Goal: Task Accomplishment & Management: Manage account settings

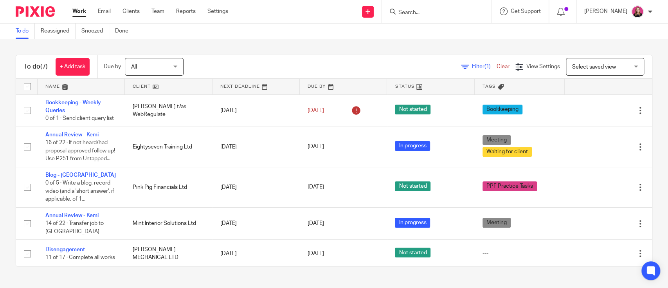
click at [418, 15] on input "Search" at bounding box center [433, 12] width 70 height 7
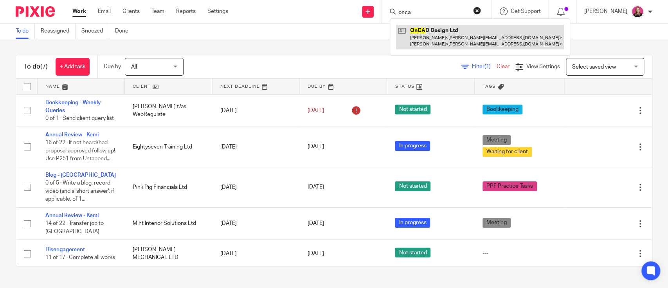
type input "onca"
click at [434, 31] on link at bounding box center [480, 37] width 168 height 24
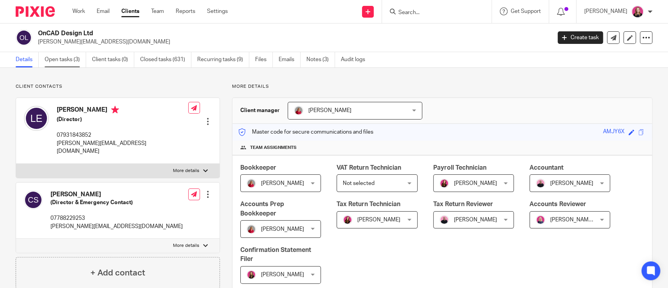
click at [59, 57] on link "Open tasks (3)" at bounding box center [65, 59] width 41 height 15
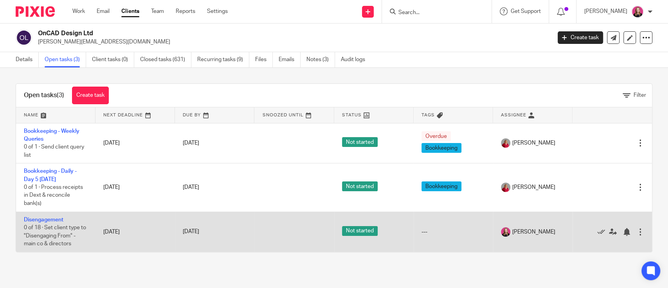
click at [52, 224] on td "Disengagement 0 of 18 · Set client type to "Disengaging From" - main co & direc…" at bounding box center [55, 231] width 79 height 40
click at [50, 221] on link "Disengagement" at bounding box center [44, 219] width 40 height 5
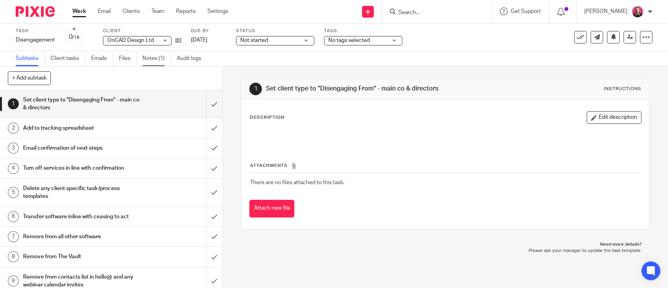
click at [169, 52] on link "Notes (1)" at bounding box center [156, 58] width 29 height 15
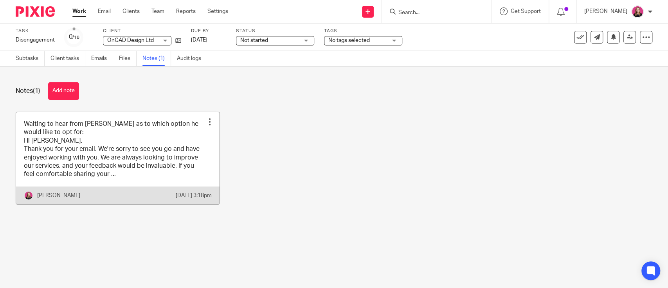
click at [101, 165] on link at bounding box center [117, 158] width 203 height 92
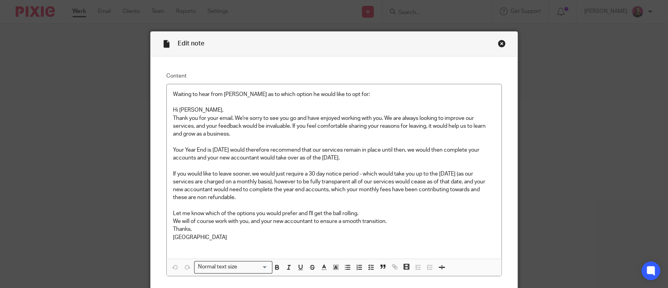
click at [498, 42] on div "Close this dialog window" at bounding box center [502, 44] width 8 height 8
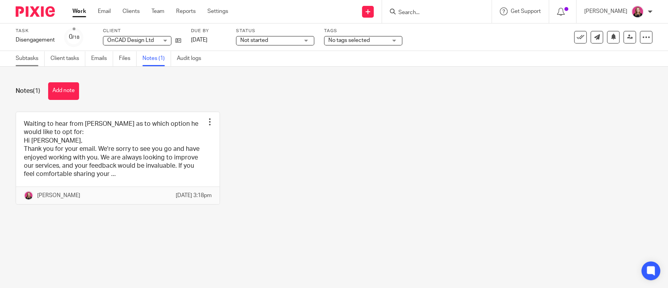
click at [27, 51] on link "Subtasks" at bounding box center [30, 58] width 29 height 15
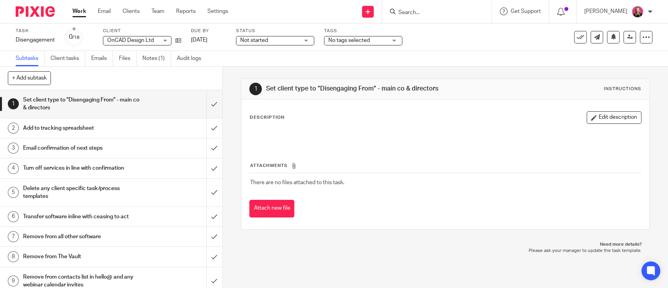
click at [86, 13] on ul "Work Email Clients Team Reports Settings" at bounding box center [155, 11] width 167 height 8
click at [83, 10] on link "Work" at bounding box center [79, 11] width 14 height 8
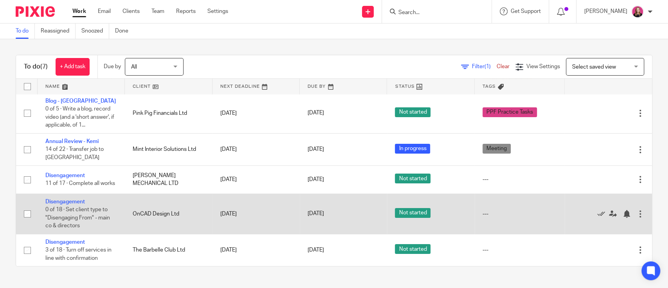
scroll to position [95, 0]
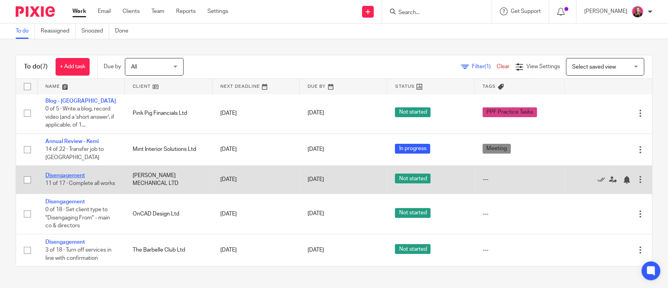
click at [78, 173] on link "Disengagement" at bounding box center [65, 175] width 40 height 5
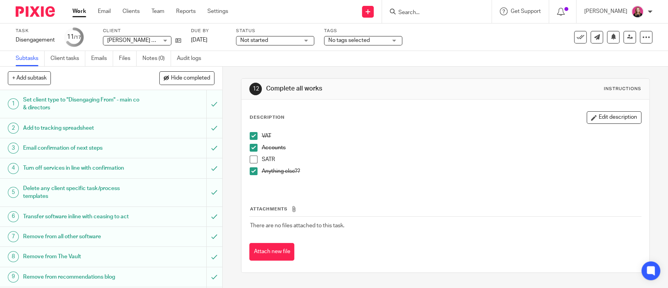
click at [250, 158] on span at bounding box center [254, 159] width 8 height 8
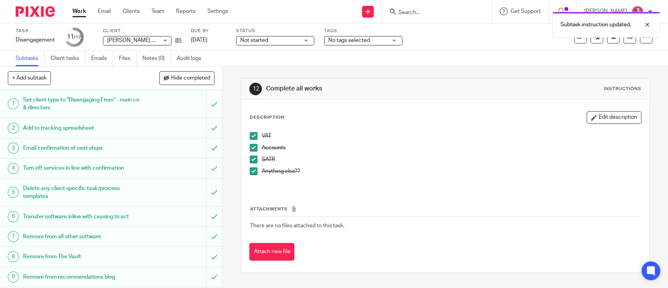
scroll to position [167, 0]
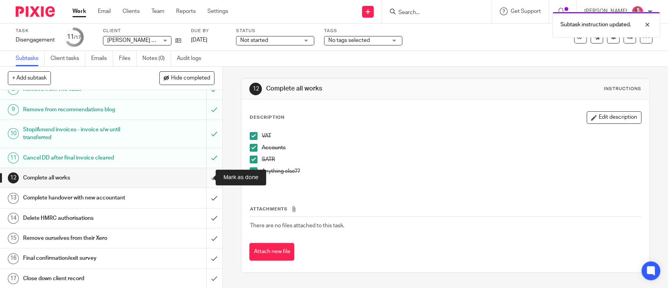
click at [202, 175] on input "submit" at bounding box center [111, 178] width 222 height 20
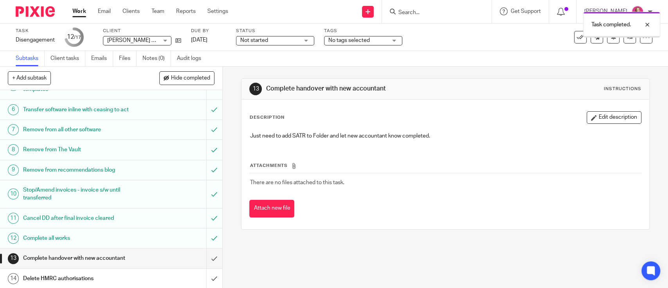
scroll to position [167, 0]
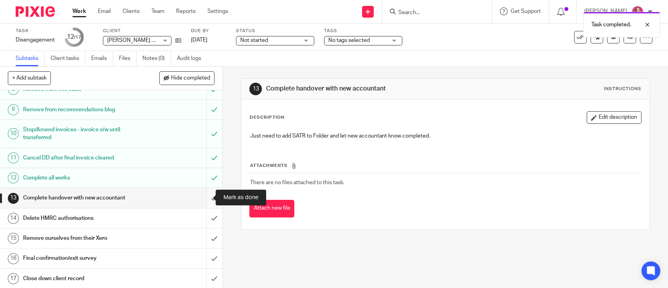
click at [202, 194] on input "submit" at bounding box center [111, 198] width 222 height 20
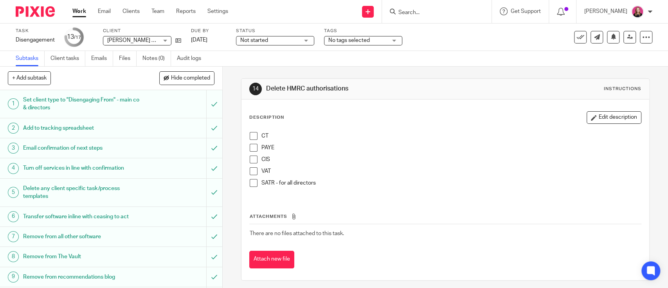
click at [420, 7] on form at bounding box center [439, 12] width 83 height 10
click at [421, 17] on div at bounding box center [437, 11] width 110 height 23
click at [417, 13] on input "Search" at bounding box center [433, 12] width 70 height 7
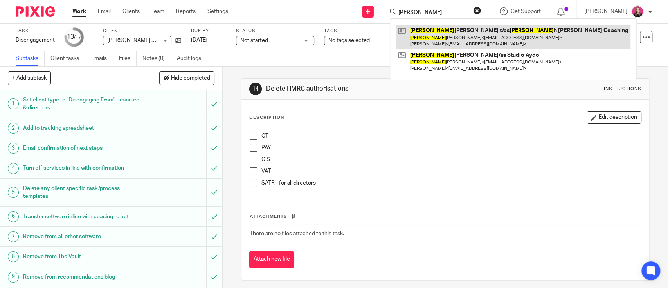
type input "hanna"
click at [447, 36] on link at bounding box center [513, 37] width 234 height 24
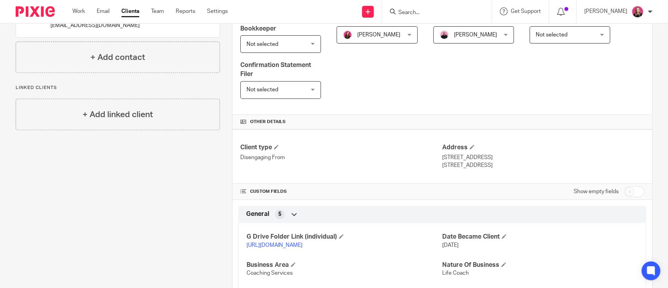
scroll to position [261, 0]
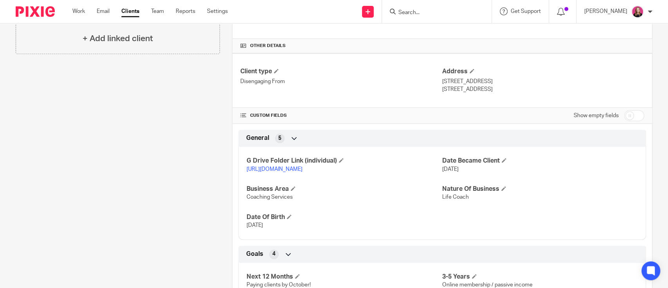
click at [272, 169] on link "[URL][DOMAIN_NAME]" at bounding box center [274, 168] width 56 height 5
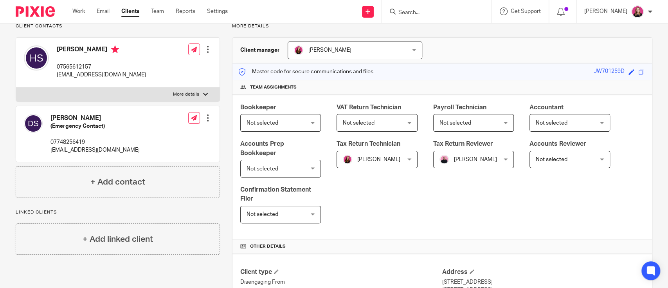
scroll to position [0, 0]
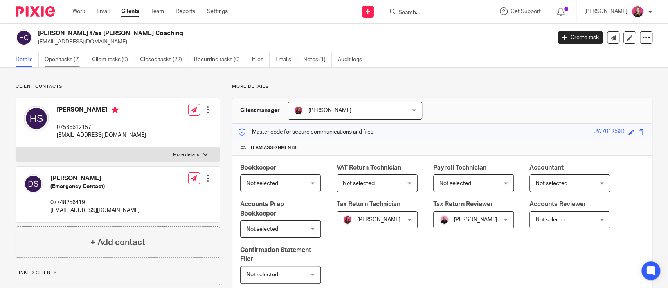
click at [64, 62] on link "Open tasks (2)" at bounding box center [65, 59] width 41 height 15
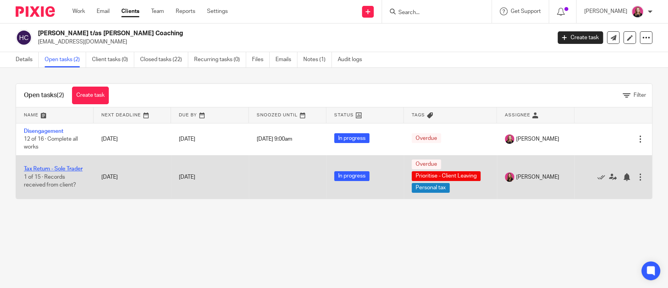
click at [45, 166] on link "Tax Return - Sole Trader" at bounding box center [53, 168] width 59 height 5
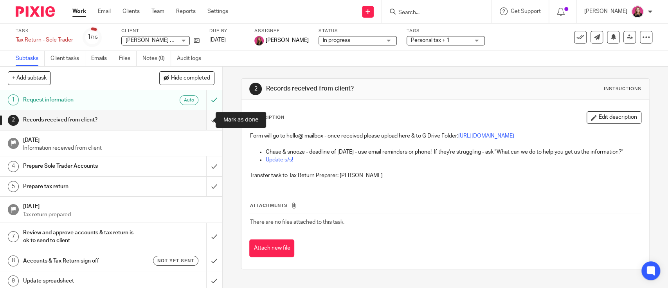
click at [207, 117] on input "submit" at bounding box center [111, 120] width 222 height 20
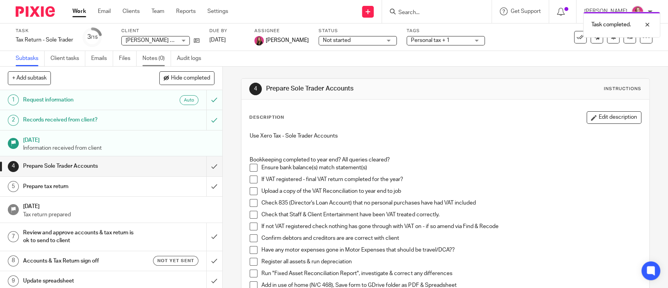
click at [150, 61] on link "Notes (0)" at bounding box center [156, 58] width 29 height 15
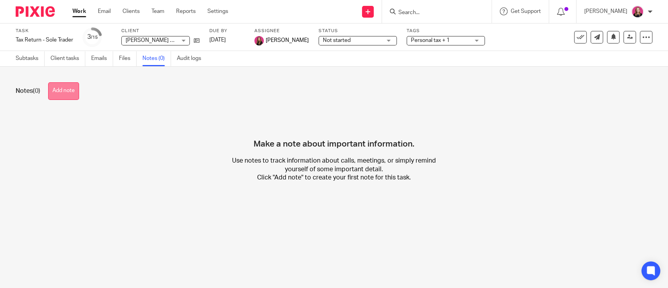
click at [68, 93] on button "Add note" at bounding box center [63, 91] width 31 height 18
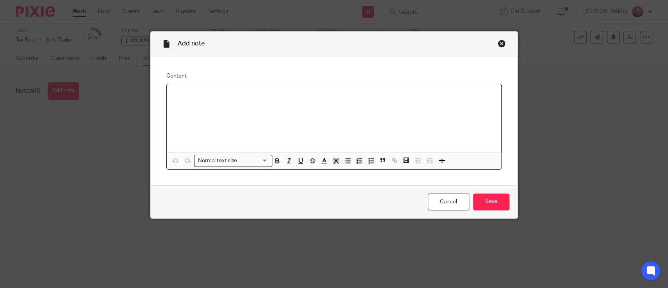
click at [245, 96] on p at bounding box center [334, 94] width 322 height 8
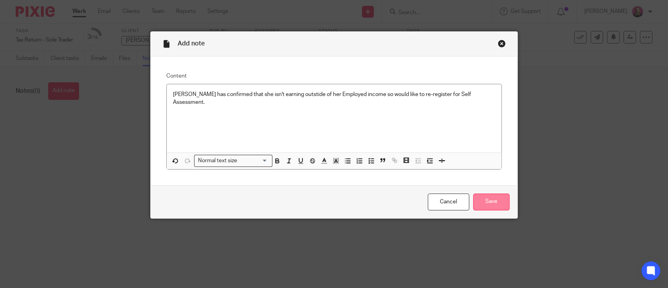
click at [480, 194] on input "Save" at bounding box center [491, 201] width 36 height 17
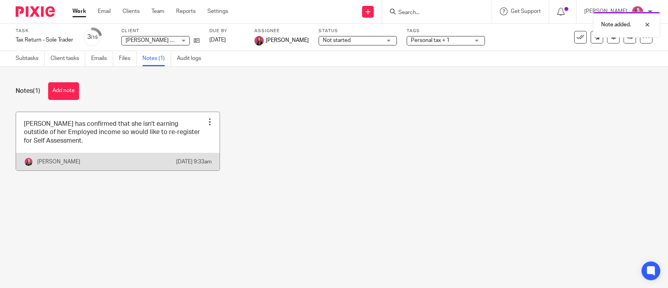
click at [206, 123] on div at bounding box center [210, 122] width 8 height 8
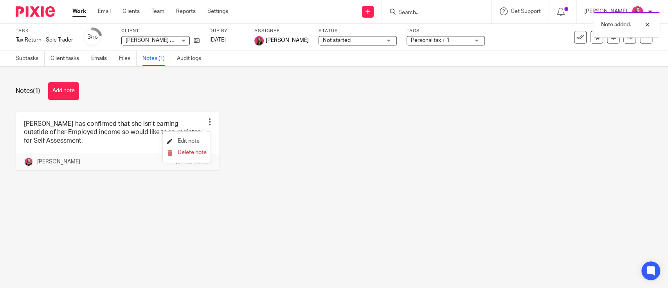
click at [182, 142] on span "Edit note" at bounding box center [189, 140] width 22 height 5
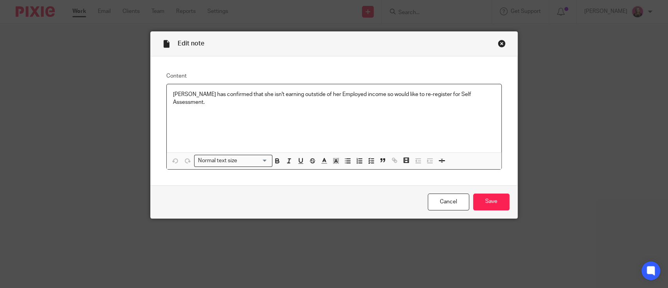
click at [398, 91] on p "[PERSON_NAME] has confirmed that she isn't earning outstide of her Employed inc…" at bounding box center [334, 98] width 322 height 16
click at [500, 198] on input "Save" at bounding box center [491, 201] width 36 height 17
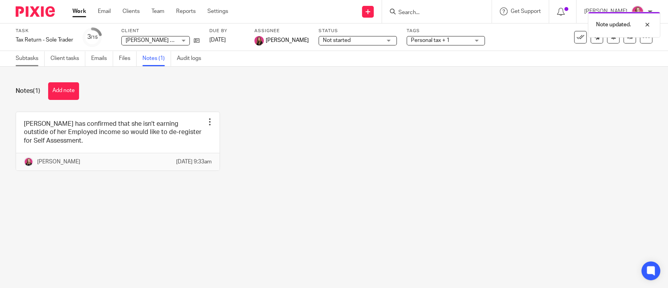
click at [22, 56] on link "Subtasks" at bounding box center [30, 58] width 29 height 15
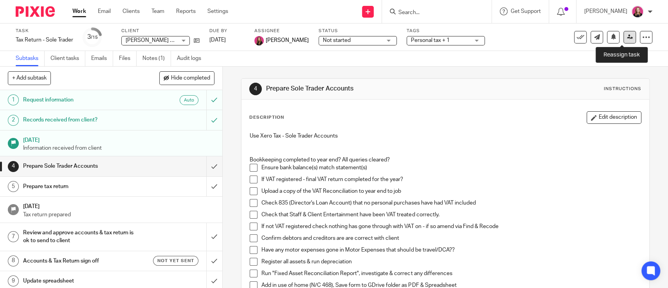
click at [627, 36] on icon at bounding box center [630, 37] width 6 height 6
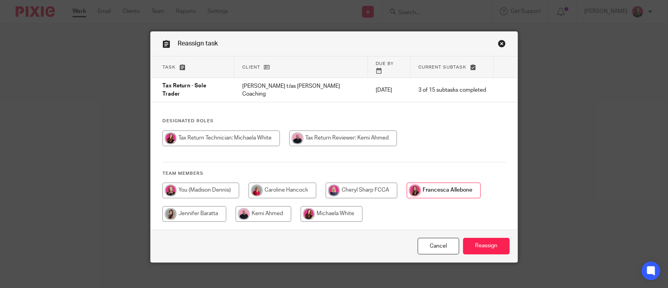
click at [211, 132] on input "radio" at bounding box center [220, 138] width 117 height 16
radio input "true"
click at [489, 237] on input "Reassign" at bounding box center [486, 245] width 47 height 17
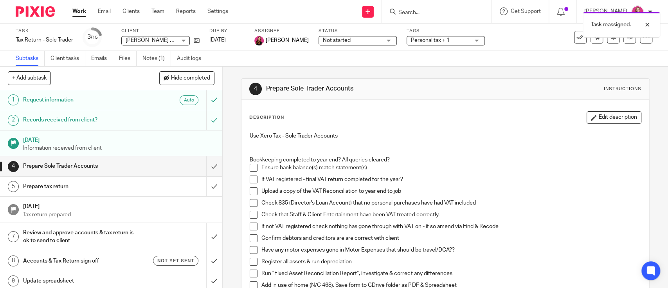
click at [345, 36] on div "Task reassigned." at bounding box center [497, 23] width 326 height 30
click at [463, 36] on div "Task reassigned." at bounding box center [497, 23] width 326 height 30
click at [459, 39] on span "Personal tax + 1" at bounding box center [440, 40] width 59 height 8
click at [528, 134] on p "Use Xero Tax - Sole Trader Accounts" at bounding box center [445, 136] width 391 height 8
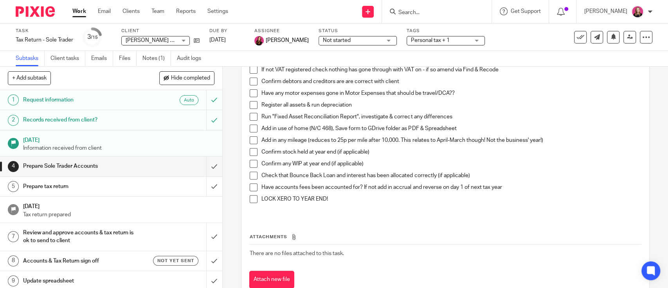
click at [78, 10] on link "Work" at bounding box center [79, 11] width 14 height 8
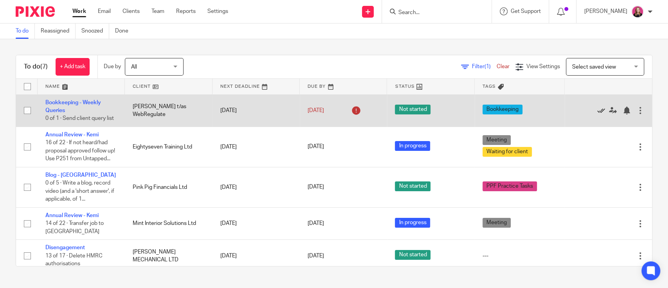
click at [597, 114] on icon at bounding box center [601, 110] width 8 height 8
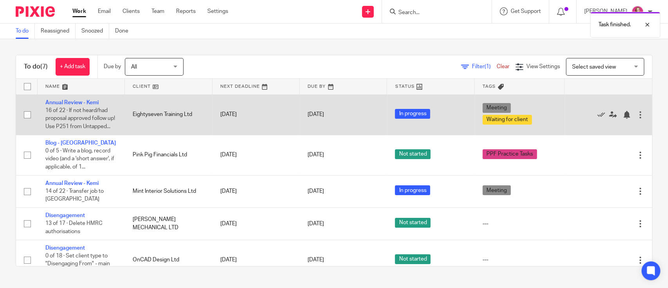
scroll to position [52, 0]
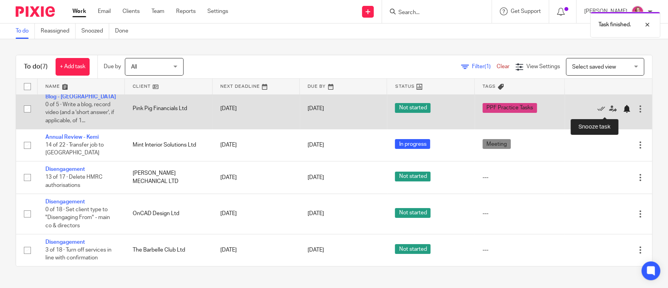
click at [623, 112] on div at bounding box center [627, 109] width 8 height 8
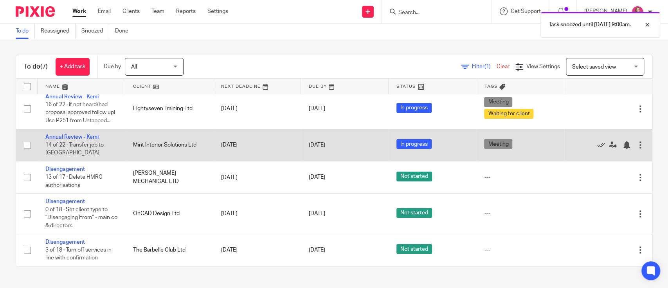
scroll to position [14, 0]
click at [68, 137] on link "Annual Review - Kemi" at bounding box center [71, 136] width 53 height 5
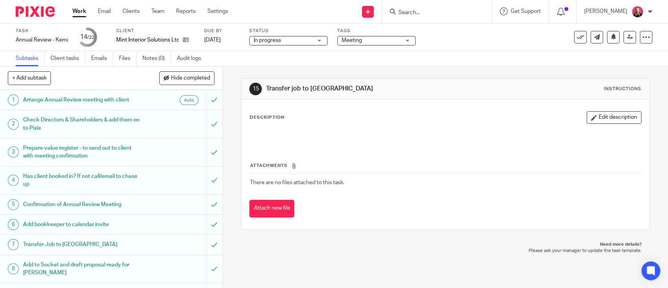
scroll to position [313, 0]
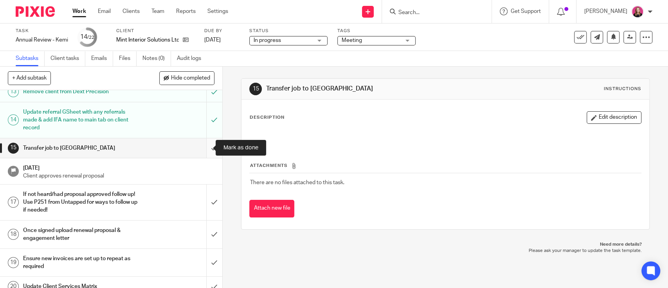
click at [203, 141] on input "submit" at bounding box center [111, 148] width 222 height 20
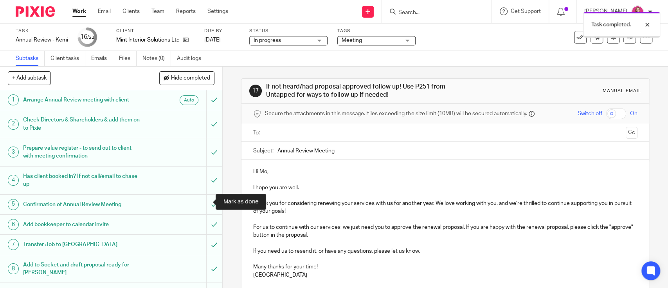
scroll to position [313, 0]
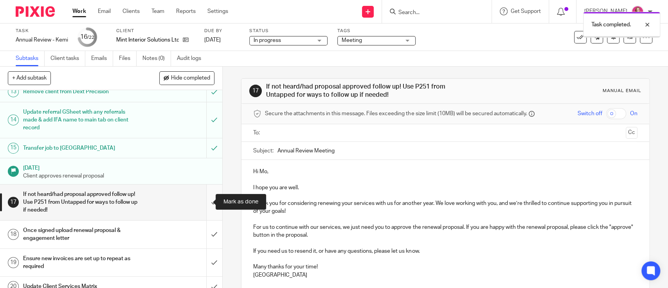
click at [203, 200] on input "submit" at bounding box center [111, 202] width 222 height 36
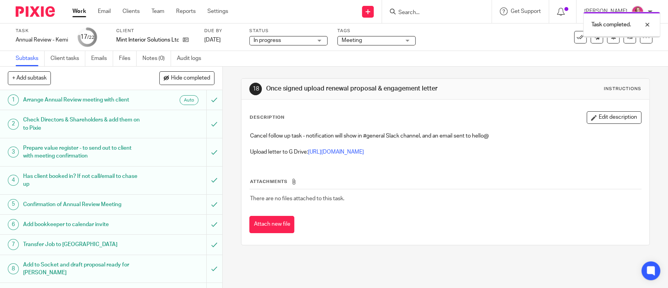
scroll to position [361, 0]
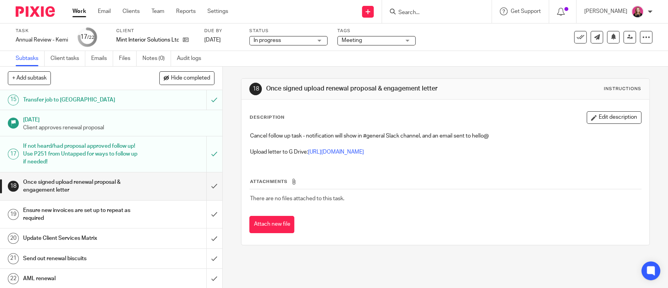
click at [426, 13] on input "Search" at bounding box center [433, 12] width 70 height 7
click at [425, 8] on form at bounding box center [439, 12] width 83 height 10
click at [426, 7] on form at bounding box center [439, 12] width 83 height 10
click at [426, 13] on input "Search" at bounding box center [433, 12] width 70 height 7
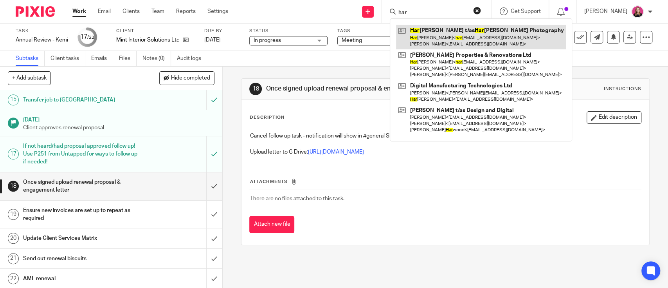
type input "har"
click at [457, 35] on link at bounding box center [481, 37] width 170 height 24
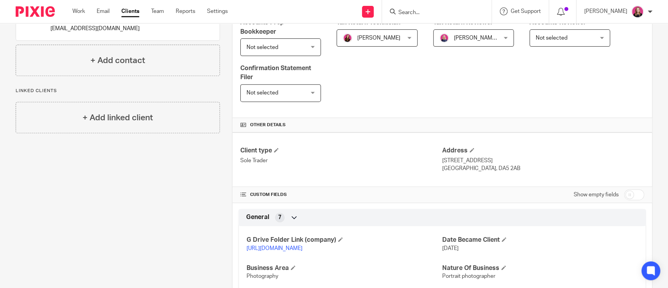
scroll to position [209, 0]
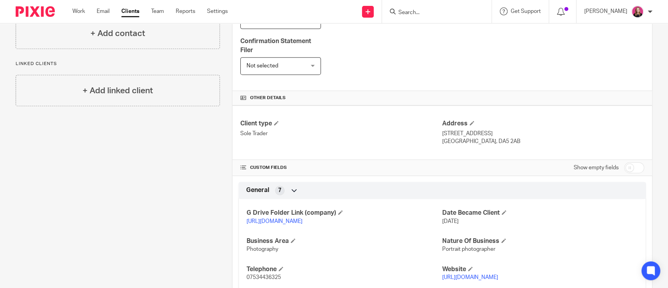
click at [302, 218] on link "https://drive.google.com/drive/folders/1kLA94XAUq03U3jBNBNtBShuaMOY0zHjL?usp=dr…" at bounding box center [274, 220] width 56 height 5
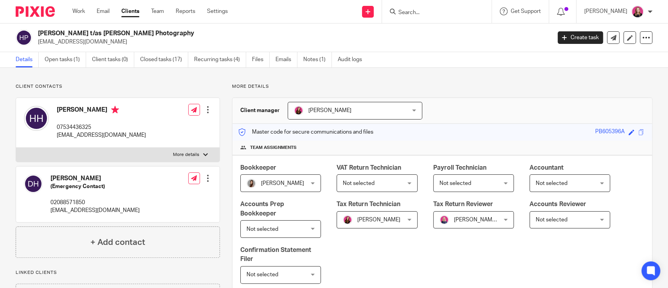
click at [74, 17] on div "Work Email Clients Team Reports Settings Work Email Clients Team Reports Settin…" at bounding box center [152, 11] width 175 height 23
click at [77, 11] on link "Work" at bounding box center [78, 11] width 13 height 8
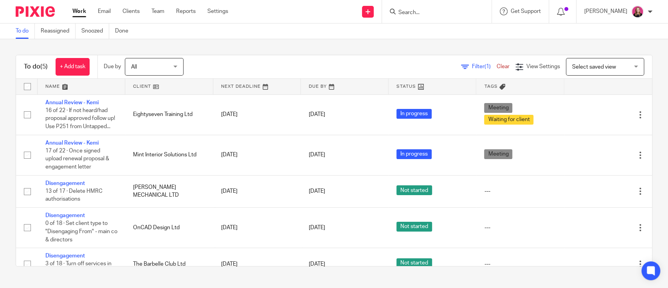
click at [394, 14] on div at bounding box center [435, 12] width 91 height 10
click at [417, 7] on form at bounding box center [439, 12] width 83 height 10
click at [418, 12] on input "Search" at bounding box center [433, 12] width 70 height 7
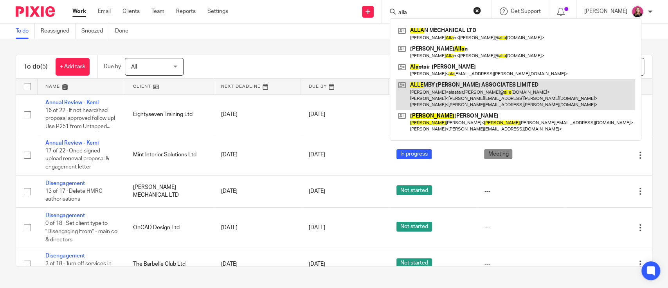
type input "alla"
click at [427, 85] on link at bounding box center [515, 94] width 239 height 31
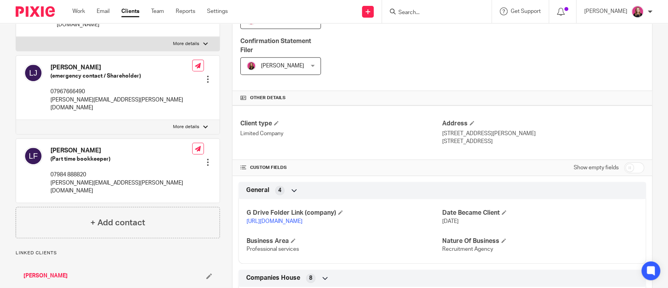
scroll to position [261, 0]
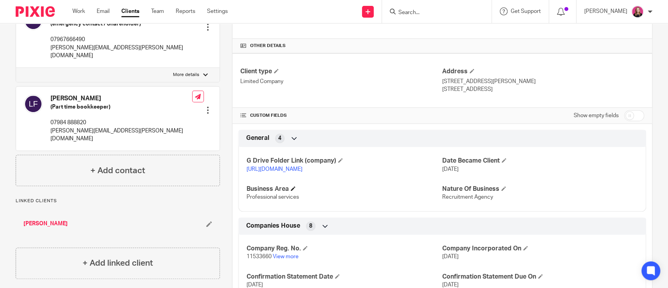
click at [291, 193] on h4 "Business Area" at bounding box center [344, 189] width 196 height 8
click at [291, 191] on span at bounding box center [293, 188] width 5 height 5
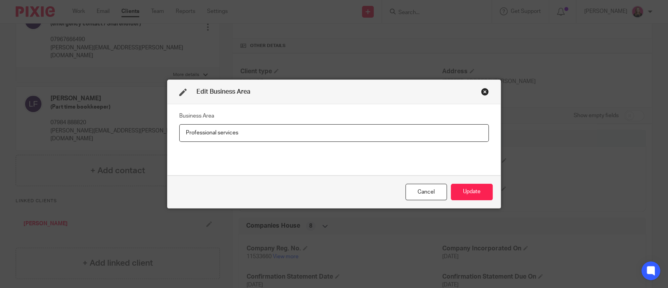
drag, startPoint x: 269, startPoint y: 135, endPoint x: 146, endPoint y: 130, distance: 123.0
click at [156, 132] on div "Edit Business Area Business Area Professional services Cancel Update" at bounding box center [334, 144] width 668 height 288
type input "Landscape & Gardening"
click at [469, 187] on button "Update" at bounding box center [472, 192] width 42 height 17
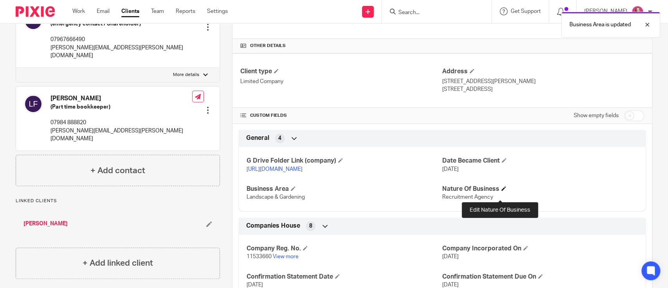
click at [501, 191] on span at bounding box center [503, 188] width 5 height 5
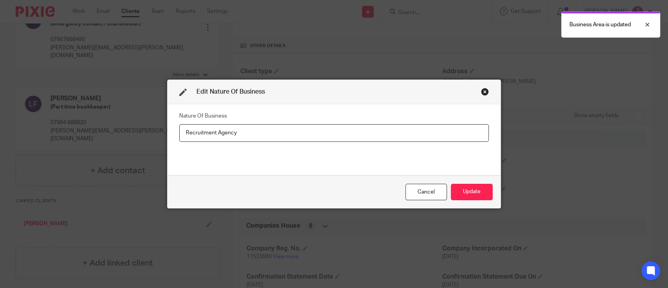
drag, startPoint x: 258, startPoint y: 135, endPoint x: 97, endPoint y: 119, distance: 161.6
click at [127, 123] on div "Edit Nature Of Business Nature Of Business Recruitment Agency Cancel Update" at bounding box center [334, 144] width 668 height 288
type input "Landscape & Gardening"
click at [457, 187] on button "Update" at bounding box center [472, 192] width 42 height 17
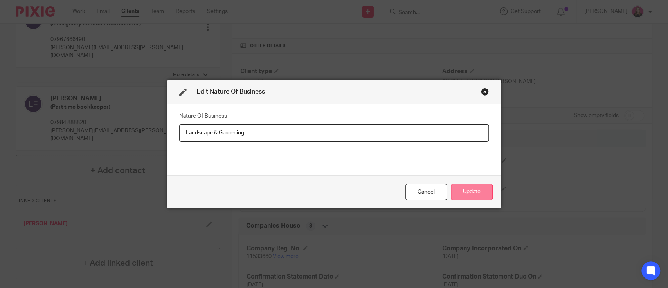
click at [466, 191] on button "Update" at bounding box center [472, 192] width 42 height 17
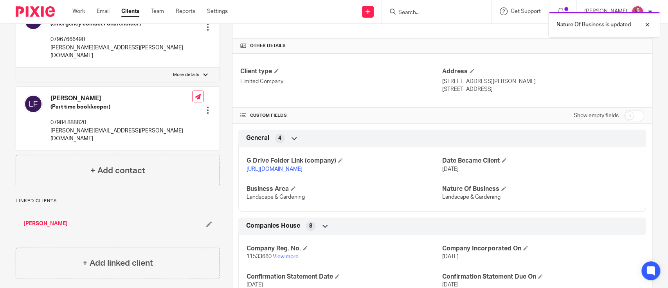
click at [302, 168] on link "https://drive.google.com/drive/folders/1nm2eyR3sb5xjK14x1VWWcmkzDr2u92iE?usp=dr…" at bounding box center [274, 168] width 56 height 5
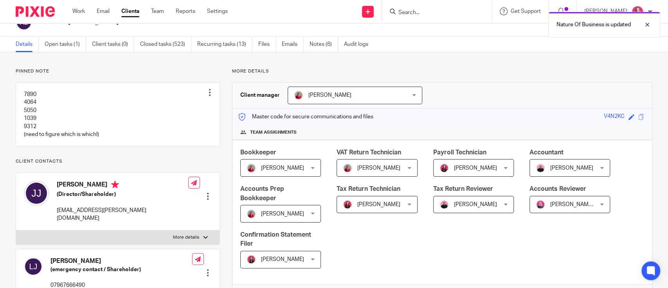
scroll to position [0, 0]
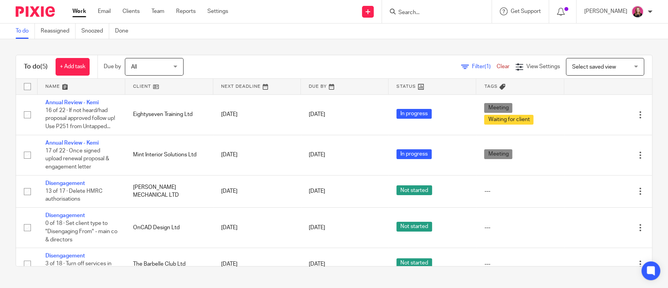
click at [415, 13] on input "Search" at bounding box center [433, 12] width 70 height 7
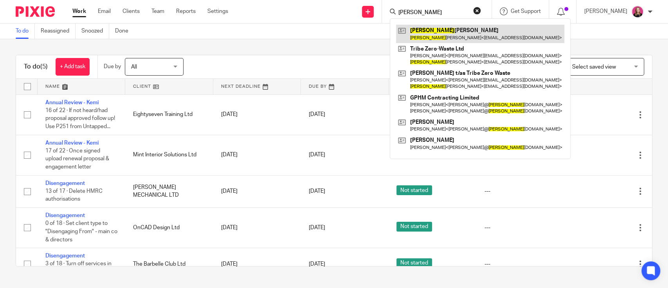
type input "peter"
click at [444, 29] on link at bounding box center [480, 34] width 168 height 18
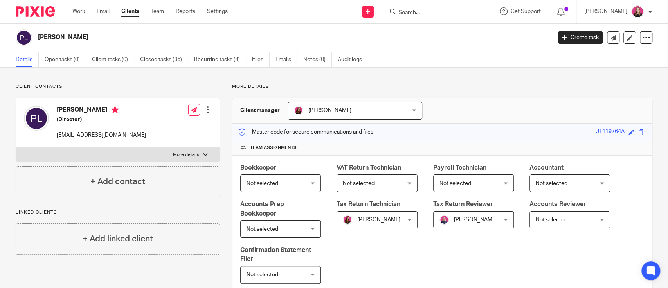
click at [430, 253] on div "Bookkeeper Not selected Not selected Not selected [PERSON_NAME] [PERSON_NAME] F…" at bounding box center [441, 227] width 419 height 144
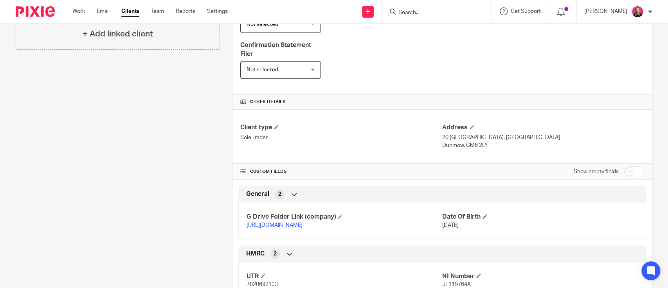
scroll to position [209, 0]
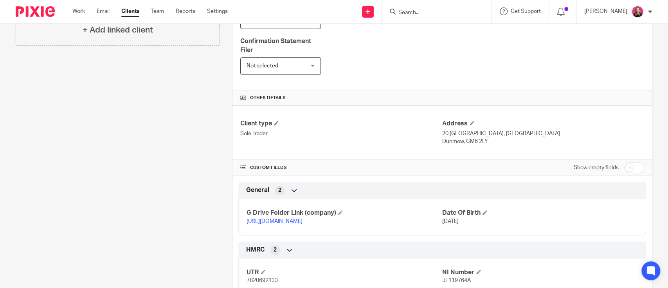
click at [300, 220] on link "[URL][DOMAIN_NAME]" at bounding box center [274, 220] width 56 height 5
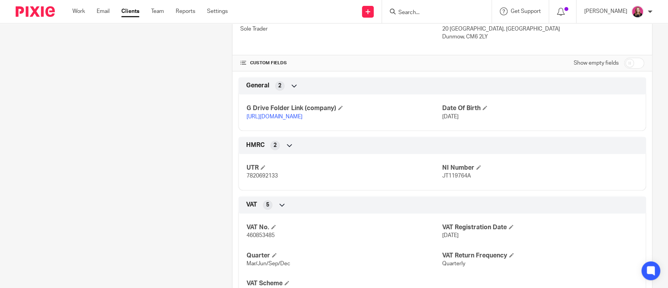
scroll to position [0, 0]
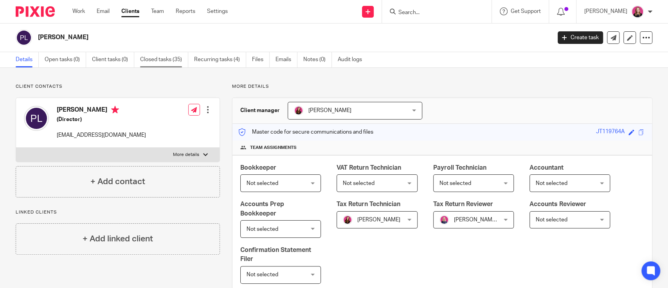
click at [167, 63] on link "Closed tasks (35)" at bounding box center [164, 59] width 48 height 15
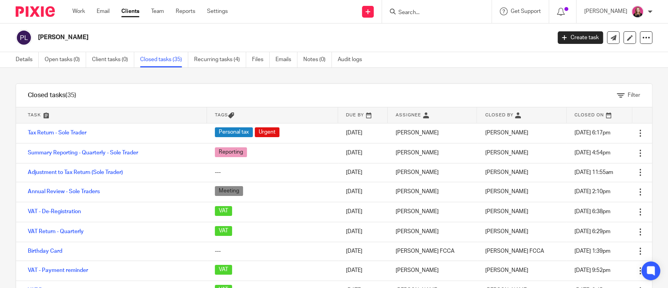
click at [0, 110] on div "Filter tasks Only show tasks matching all of these conditions 1 Task name Is Is…" at bounding box center [334, 178] width 668 height 220
click at [81, 8] on link "Work" at bounding box center [78, 11] width 13 height 8
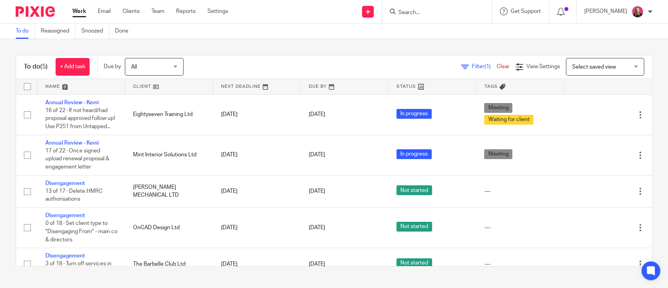
click at [410, 10] on input "Search" at bounding box center [433, 12] width 70 height 7
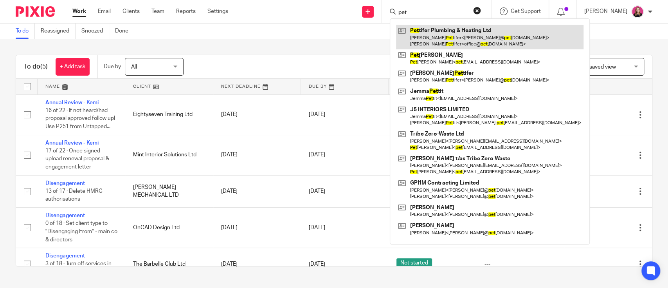
type input "pet"
click at [437, 30] on link at bounding box center [489, 37] width 187 height 24
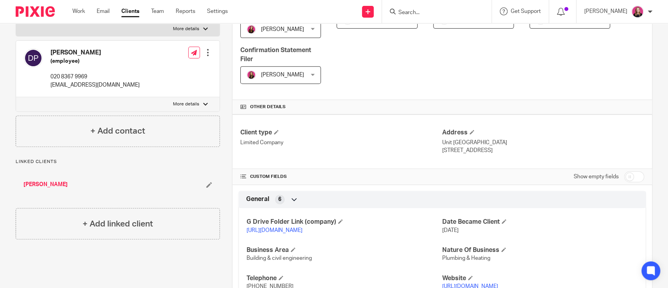
scroll to position [209, 0]
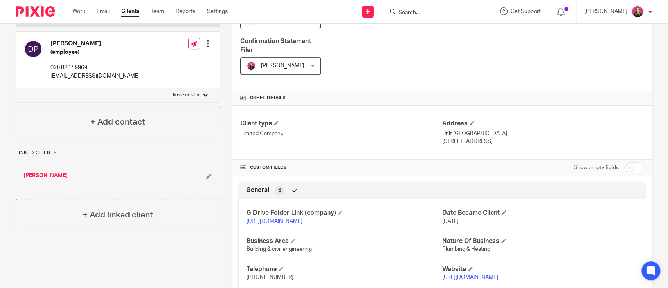
click at [304, 224] on p "[URL][DOMAIN_NAME]" at bounding box center [344, 221] width 196 height 8
click at [302, 220] on link "https://drive.google.com/drive/folders/1hv_LXkXjTCeFdVbRY25yrwLf_r6qtB2a?usp=dr…" at bounding box center [274, 220] width 56 height 5
click at [66, 11] on div "Work Email Clients Team Reports Settings Work Email Clients Team Reports Settin…" at bounding box center [152, 11] width 175 height 23
click at [79, 11] on link "Work" at bounding box center [78, 11] width 13 height 8
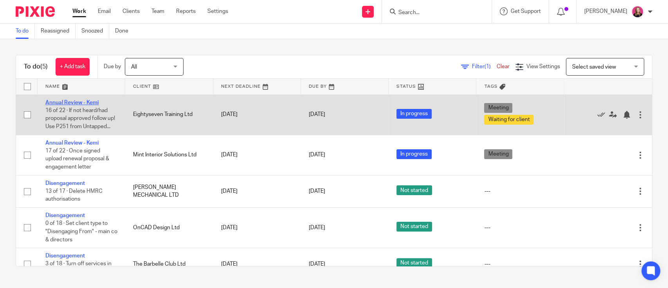
click at [85, 101] on link "Annual Review - Kemi" at bounding box center [71, 102] width 53 height 5
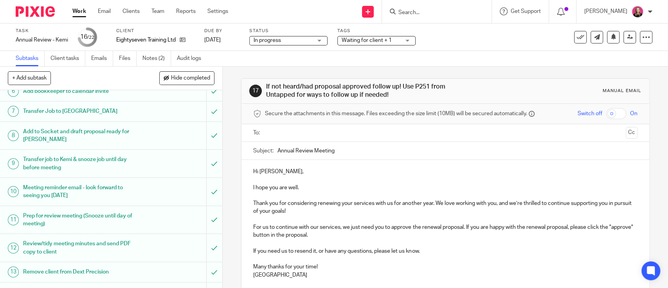
scroll to position [361, 0]
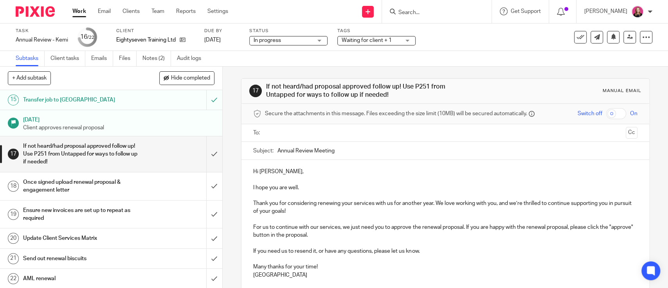
drag, startPoint x: 288, startPoint y: 128, endPoint x: 291, endPoint y: 131, distance: 5.0
click at [288, 128] on input "text" at bounding box center [445, 132] width 354 height 9
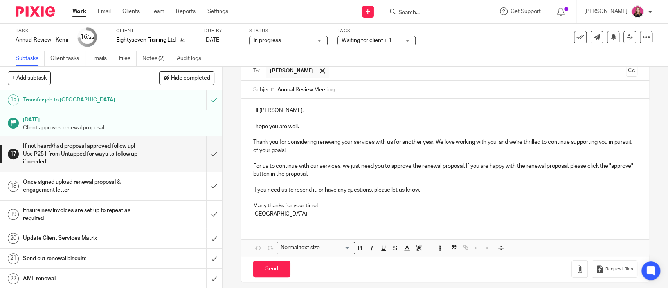
scroll to position [68, 0]
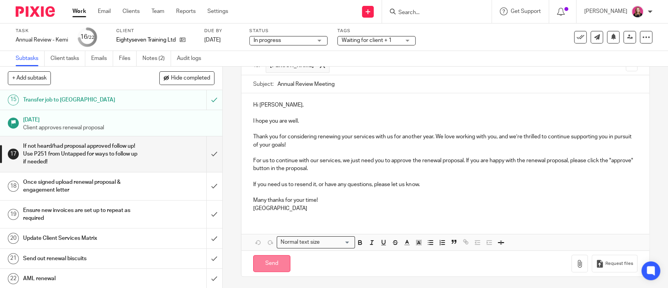
click at [268, 262] on input "Send" at bounding box center [271, 263] width 37 height 17
type input "Sent"
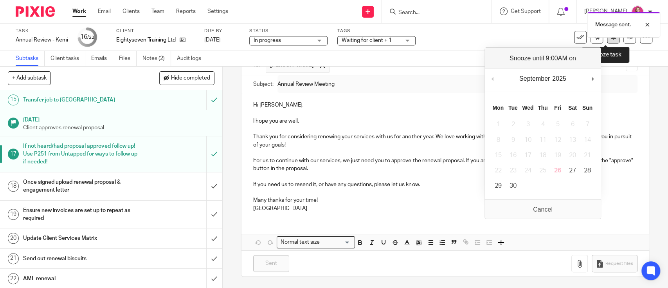
click at [607, 40] on button at bounding box center [613, 37] width 13 height 13
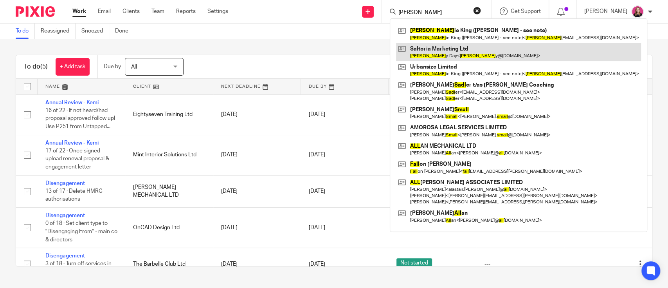
type input "[PERSON_NAME]"
click at [446, 49] on link at bounding box center [518, 52] width 245 height 18
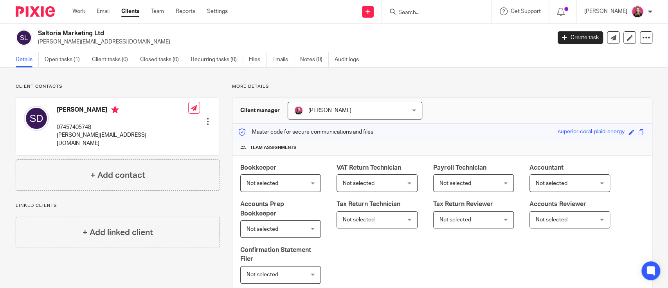
scroll to position [261, 0]
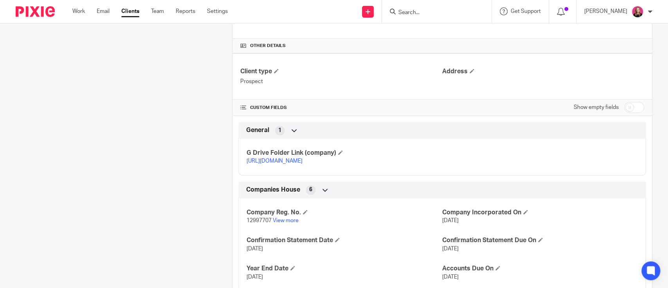
click at [291, 164] on link "https://drive.google.com/drive/folders/1SM-GgMpdi2UEE0_Acbi8GcOM6dBBV3A7?usp=dr…" at bounding box center [274, 160] width 56 height 5
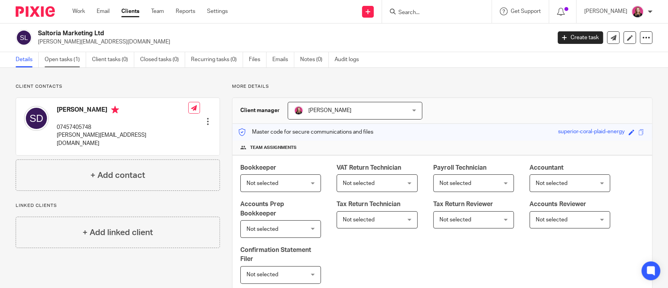
click at [72, 59] on link "Open tasks (1)" at bounding box center [65, 59] width 41 height 15
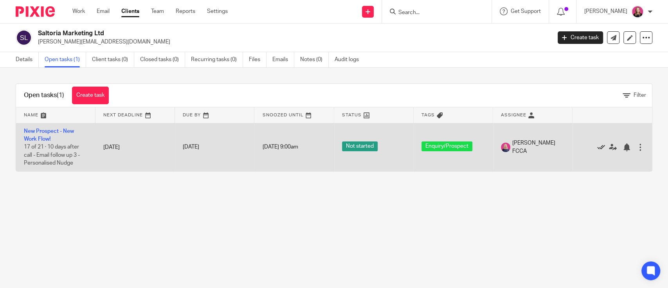
click at [597, 145] on icon at bounding box center [601, 147] width 8 height 8
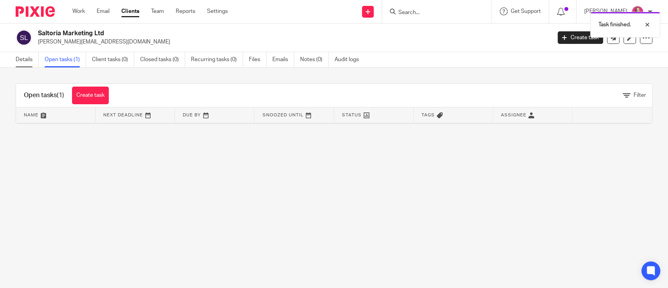
click at [22, 60] on link "Details" at bounding box center [27, 59] width 23 height 15
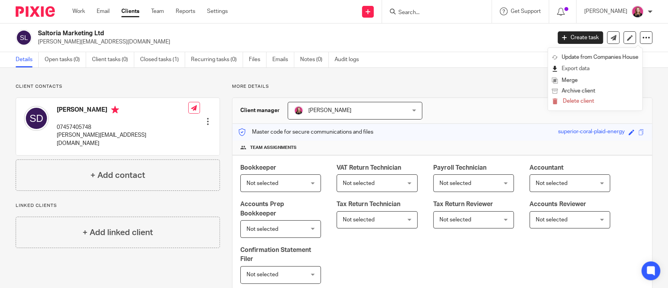
click at [588, 69] on link "Export data" at bounding box center [595, 68] width 86 height 11
click at [576, 99] on span "Delete client" at bounding box center [578, 100] width 31 height 5
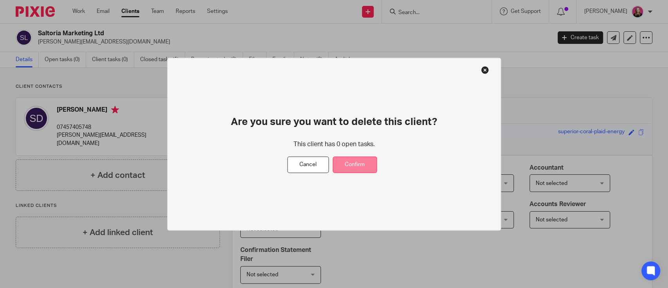
click at [364, 169] on button "Confirm" at bounding box center [355, 164] width 44 height 17
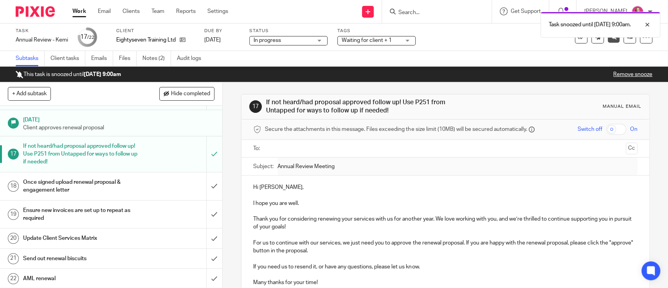
scroll to position [64, 0]
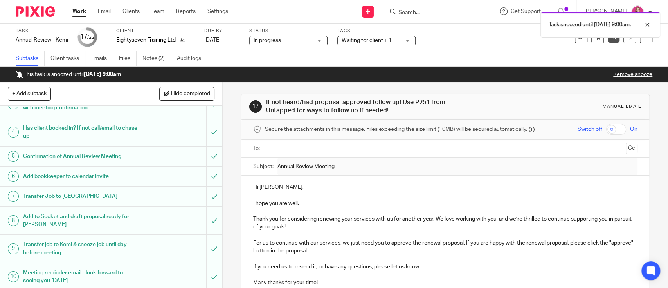
click at [72, 13] on div "Work Email Clients Team Reports Settings Work Email Clients Team Reports Settin…" at bounding box center [152, 11] width 175 height 23
click at [75, 13] on link "Work" at bounding box center [79, 11] width 14 height 8
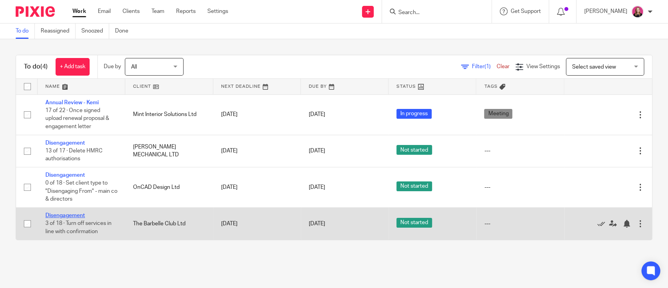
click at [54, 217] on link "Disengagement" at bounding box center [65, 214] width 40 height 5
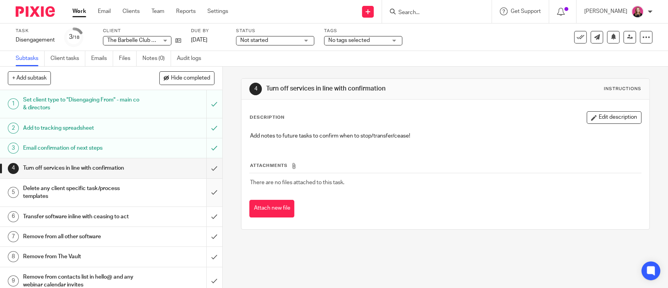
click at [199, 193] on input "submit" at bounding box center [111, 192] width 222 height 28
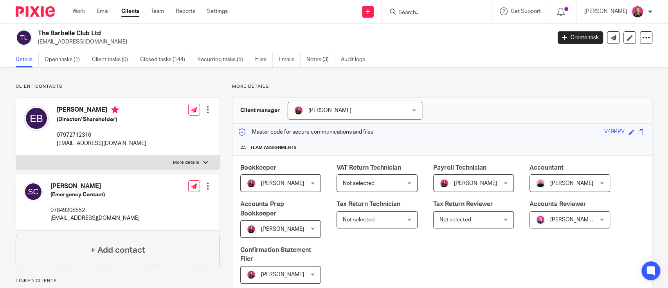
click at [220, 56] on link "Recurring tasks (5)" at bounding box center [223, 59] width 52 height 15
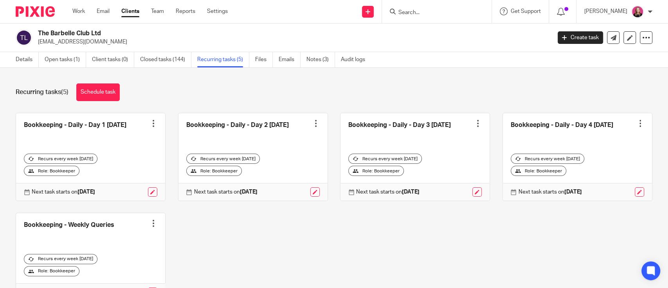
click at [474, 123] on div at bounding box center [478, 123] width 8 height 8
click at [426, 170] on span "Cancel schedule" at bounding box center [437, 172] width 41 height 5
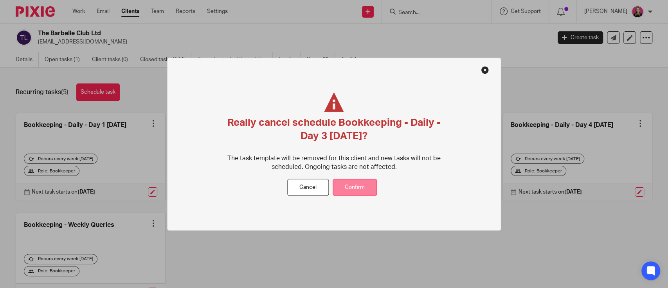
click at [371, 187] on button "Confirm" at bounding box center [355, 187] width 44 height 17
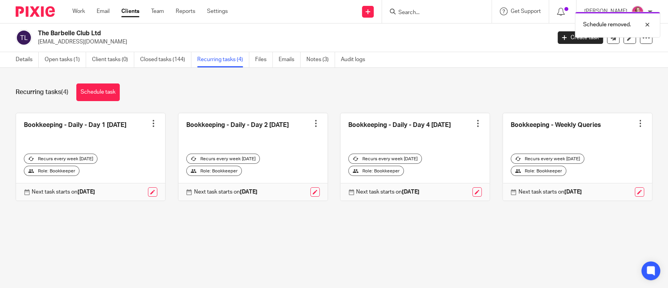
click at [474, 122] on div at bounding box center [478, 123] width 8 height 8
click at [435, 172] on span "Cancel schedule" at bounding box center [437, 172] width 41 height 5
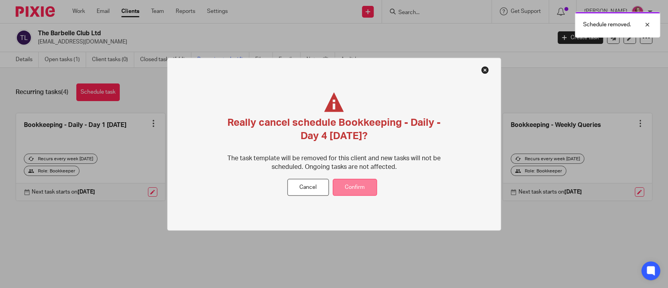
click at [356, 186] on button "Confirm" at bounding box center [355, 187] width 44 height 17
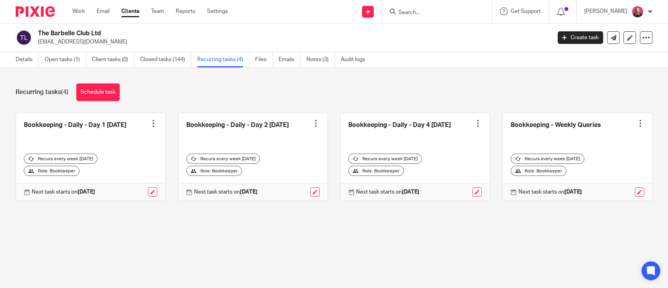
click at [474, 124] on div at bounding box center [478, 123] width 8 height 8
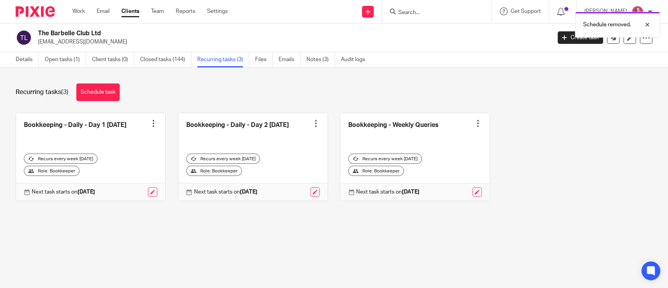
click at [474, 123] on div at bounding box center [478, 123] width 8 height 8
click at [444, 173] on span "Cancel schedule" at bounding box center [437, 172] width 41 height 5
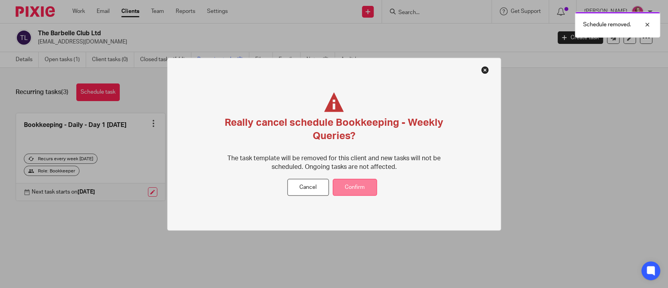
click at [373, 184] on button "Confirm" at bounding box center [355, 187] width 44 height 17
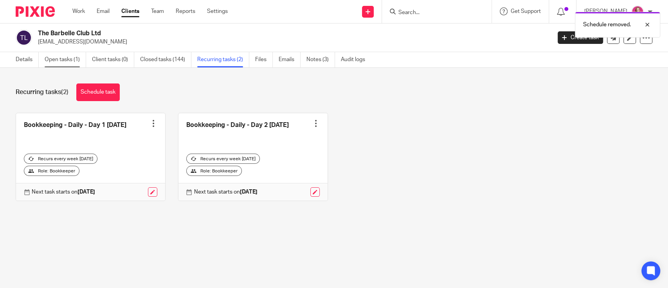
click at [63, 63] on link "Open tasks (1)" at bounding box center [65, 59] width 41 height 15
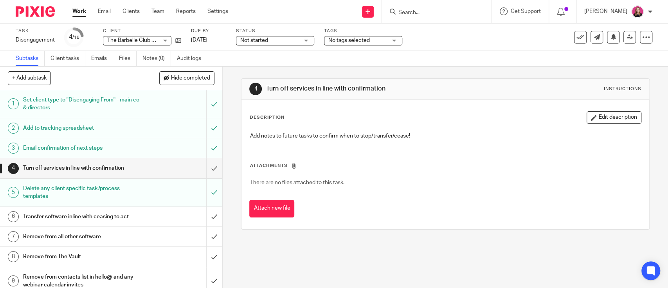
click at [111, 213] on h1 "Transfer software inline with ceasing to act" at bounding box center [81, 217] width 117 height 12
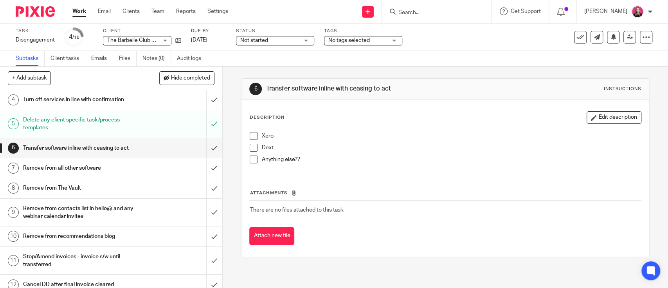
scroll to position [52, 0]
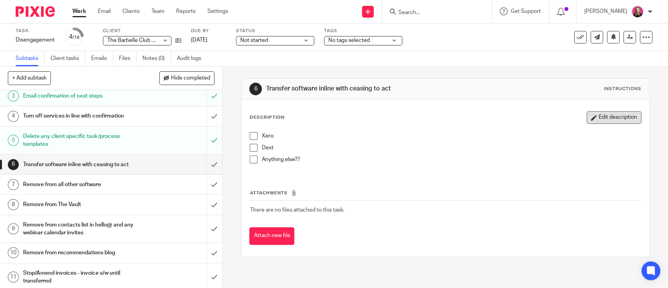
click at [589, 117] on button "Edit description" at bounding box center [614, 117] width 55 height 13
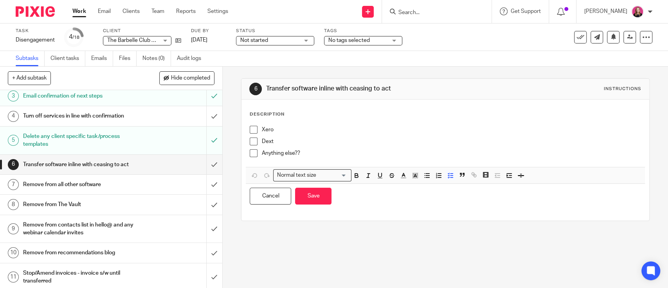
click at [318, 144] on p "Dext" at bounding box center [450, 141] width 379 height 8
click at [277, 199] on button "Cancel" at bounding box center [270, 195] width 41 height 17
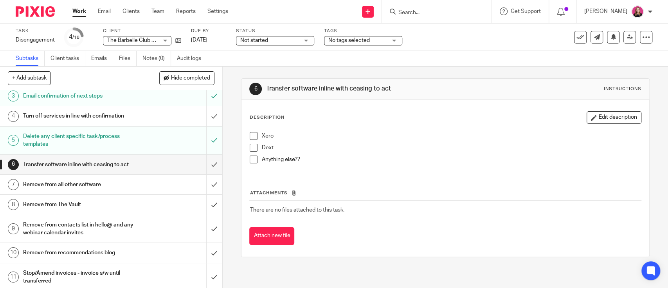
click at [250, 136] on span at bounding box center [254, 136] width 8 height 8
click at [250, 161] on span at bounding box center [254, 159] width 8 height 8
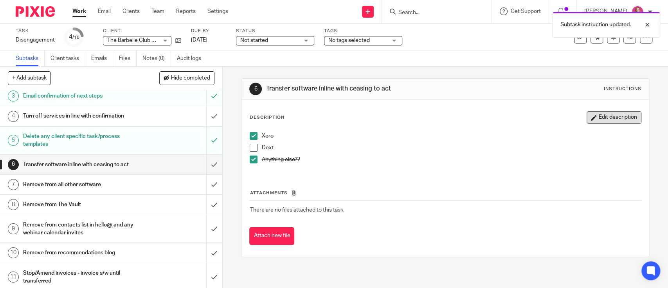
click at [611, 121] on button "Edit description" at bounding box center [614, 117] width 55 height 13
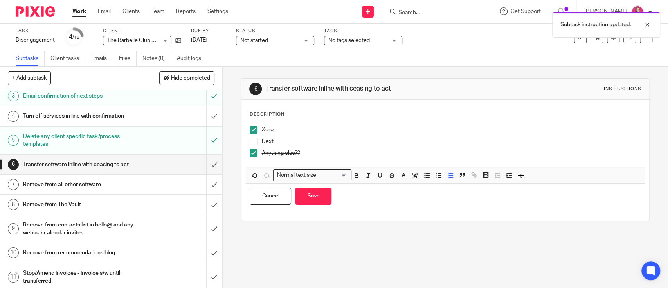
click at [324, 137] on p "Dext" at bounding box center [450, 141] width 379 height 8
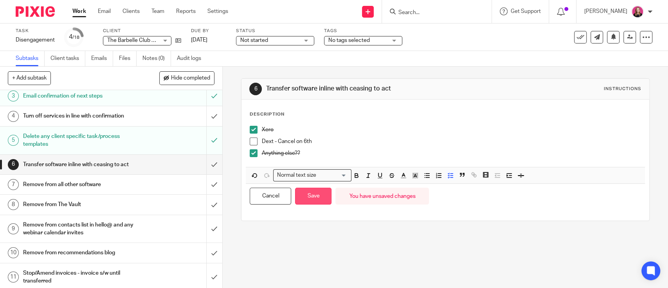
click at [317, 200] on button "Save" at bounding box center [313, 195] width 36 height 17
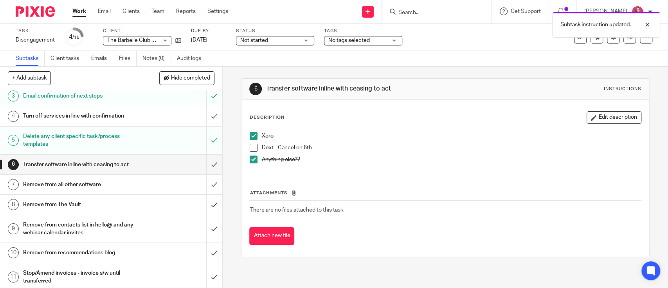
click at [101, 184] on h1 "Remove from all other software" at bounding box center [81, 184] width 117 height 12
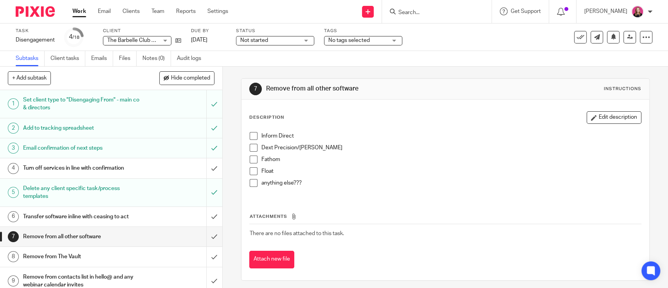
scroll to position [52, 0]
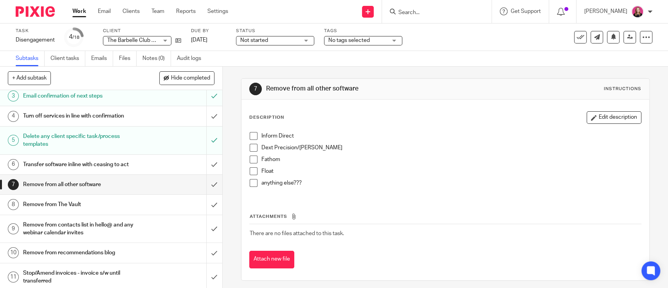
click at [250, 137] on span at bounding box center [254, 136] width 8 height 8
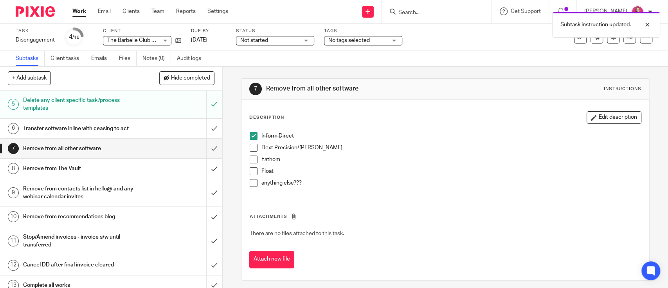
scroll to position [104, 0]
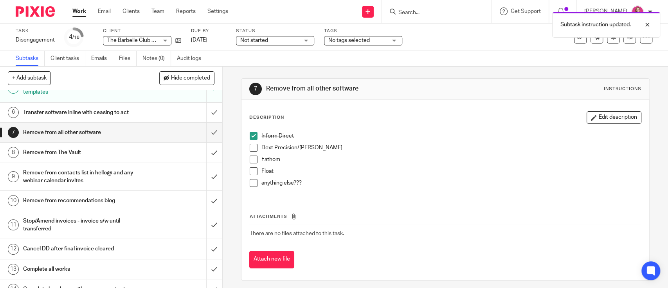
click at [253, 174] on span at bounding box center [254, 171] width 8 height 8
click at [252, 179] on span at bounding box center [254, 183] width 8 height 8
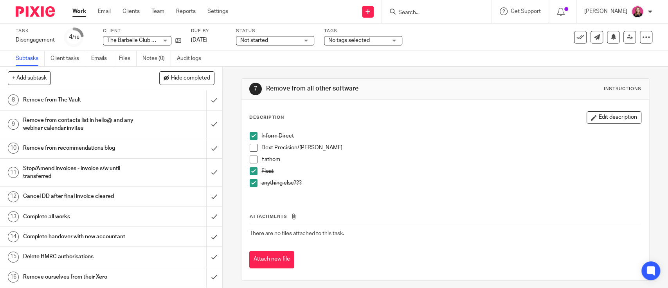
scroll to position [195, 0]
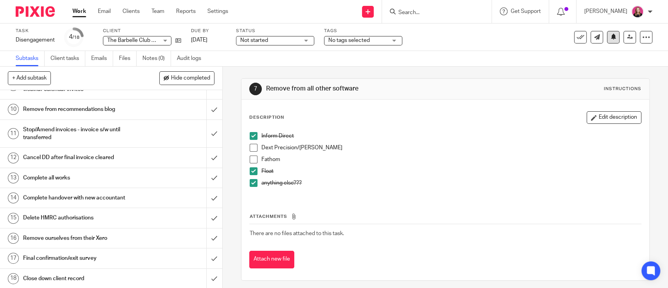
click at [610, 39] on icon at bounding box center [613, 37] width 6 height 6
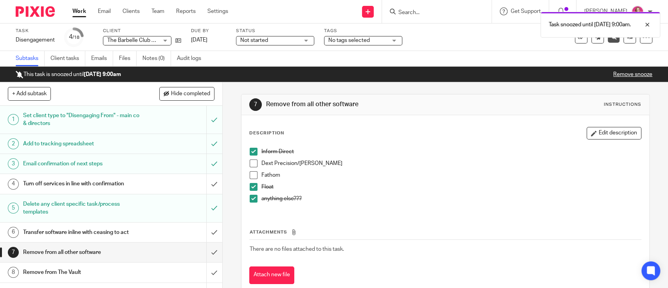
drag, startPoint x: 81, startPoint y: 14, endPoint x: 99, endPoint y: 2, distance: 21.2
click at [81, 14] on link "Work" at bounding box center [79, 11] width 14 height 8
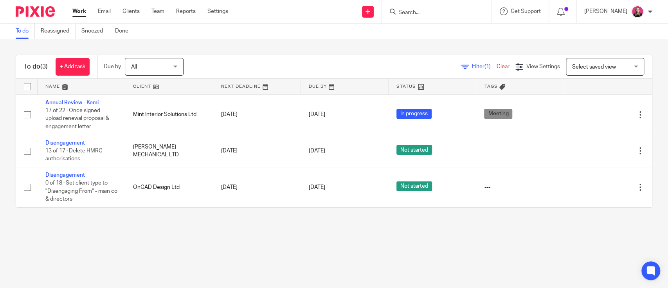
click at [421, 14] on input "Search" at bounding box center [433, 12] width 70 height 7
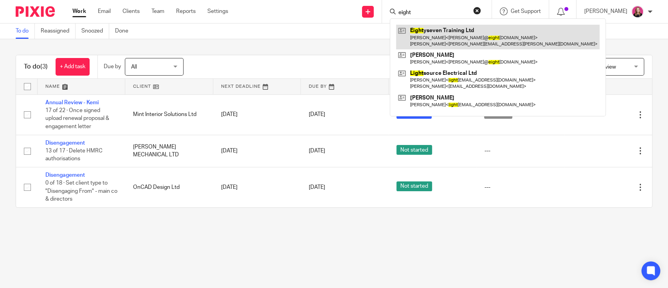
type input "eight"
click at [440, 38] on link at bounding box center [497, 37] width 203 height 24
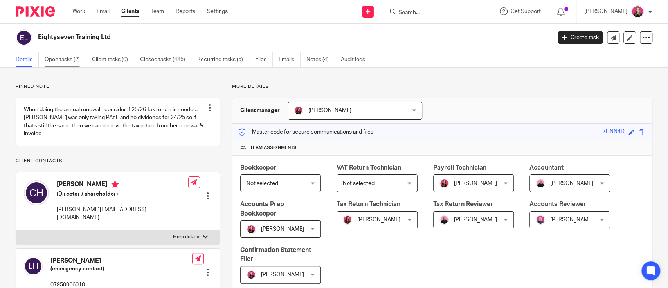
click at [63, 60] on link "Open tasks (2)" at bounding box center [65, 59] width 41 height 15
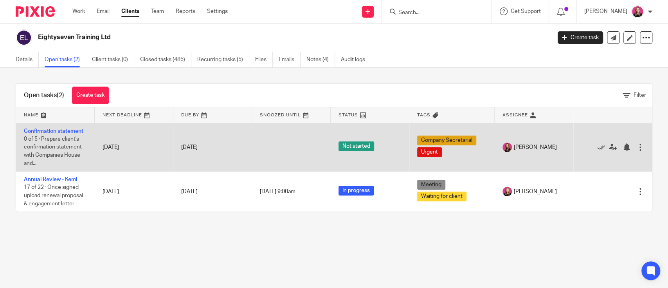
click at [69, 127] on td "Confirmation statement 0 of 5 · Prepare client's confirmation statement with Co…" at bounding box center [55, 147] width 79 height 49
click at [69, 130] on link "Confirmation statement" at bounding box center [53, 130] width 59 height 5
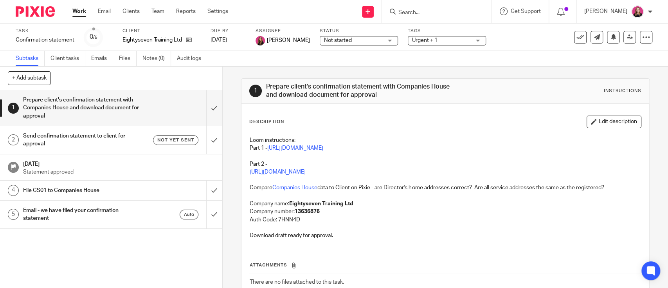
click at [108, 140] on h1 "Send confirmation statement to client for approval" at bounding box center [81, 140] width 117 height 20
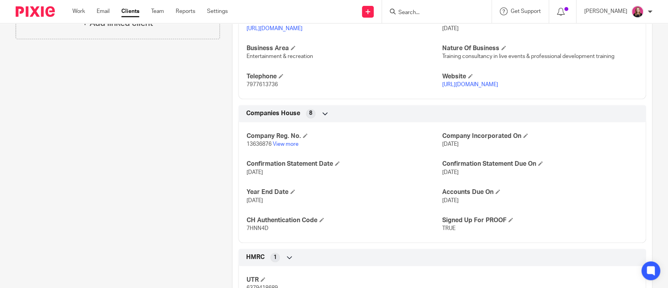
scroll to position [417, 0]
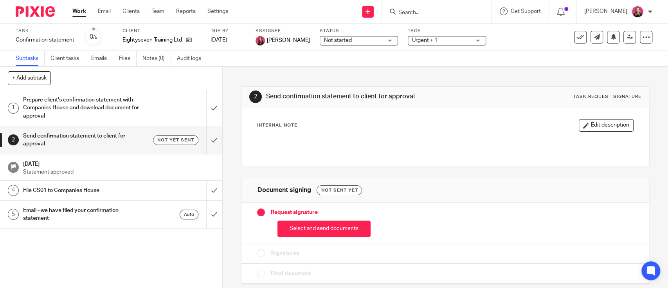
click at [74, 15] on link "Work" at bounding box center [79, 11] width 14 height 8
